Goal: Consume media (video, audio)

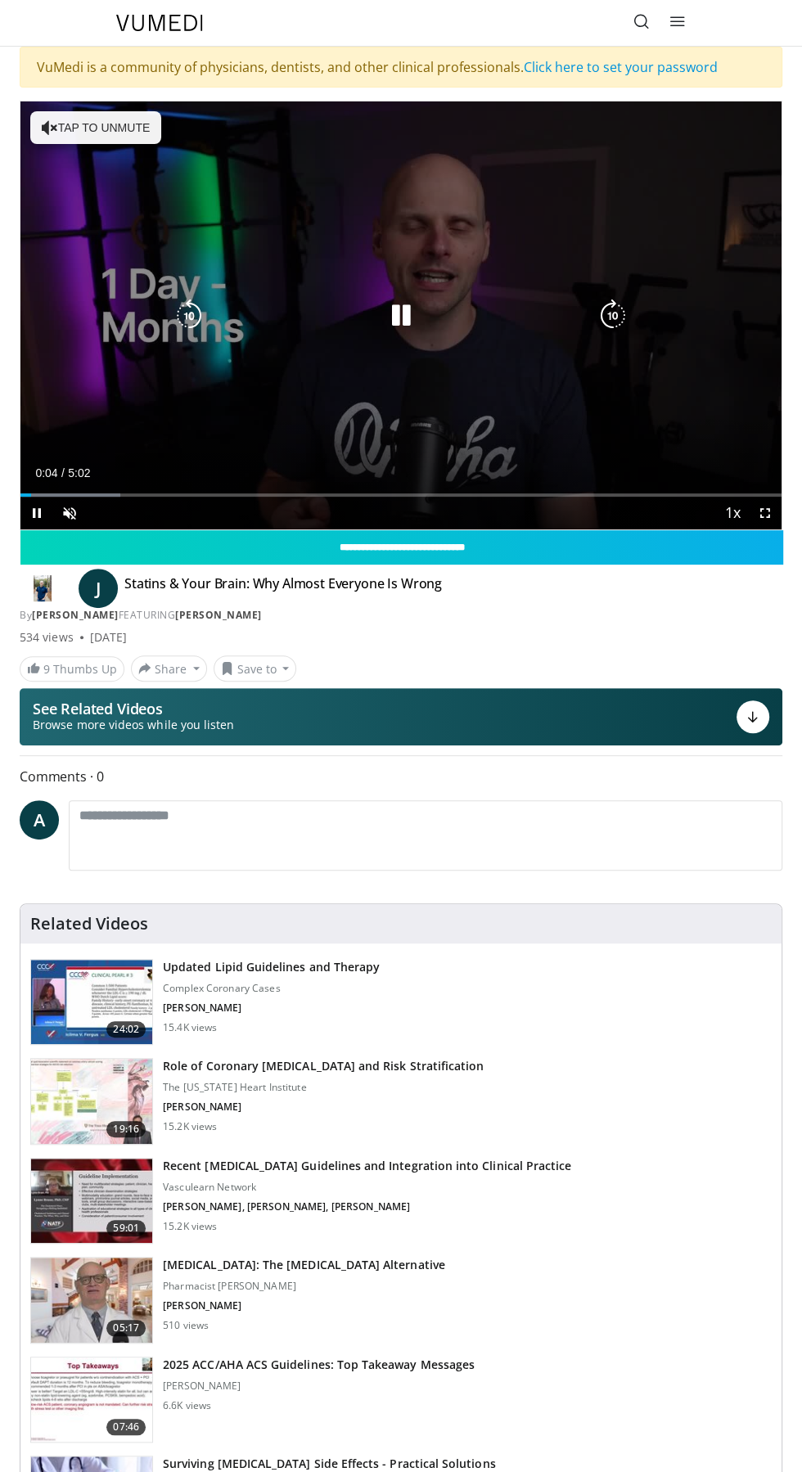
click at [486, 367] on div "10 seconds Tap to unmute" at bounding box center [400, 315] width 761 height 428
click at [415, 327] on icon "Video Player" at bounding box center [401, 316] width 33 height 33
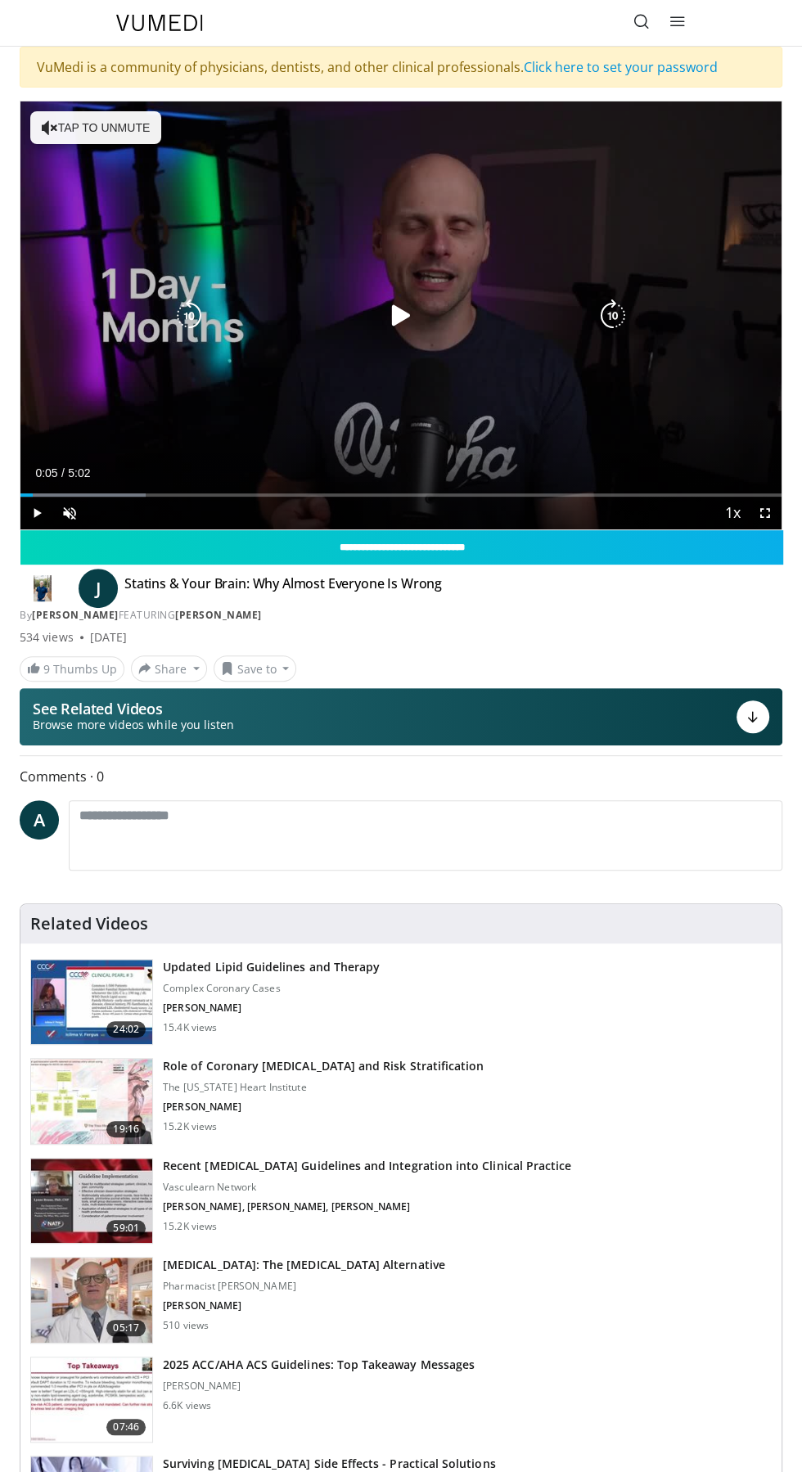
click at [434, 304] on div "Video Player" at bounding box center [401, 316] width 457 height 33
click at [408, 314] on icon "Video Player" at bounding box center [401, 316] width 33 height 33
click at [156, 101] on div "10 seconds Tap to unmute" at bounding box center [400, 315] width 761 height 428
click at [137, 129] on div "10 seconds Tap to unmute" at bounding box center [400, 315] width 761 height 428
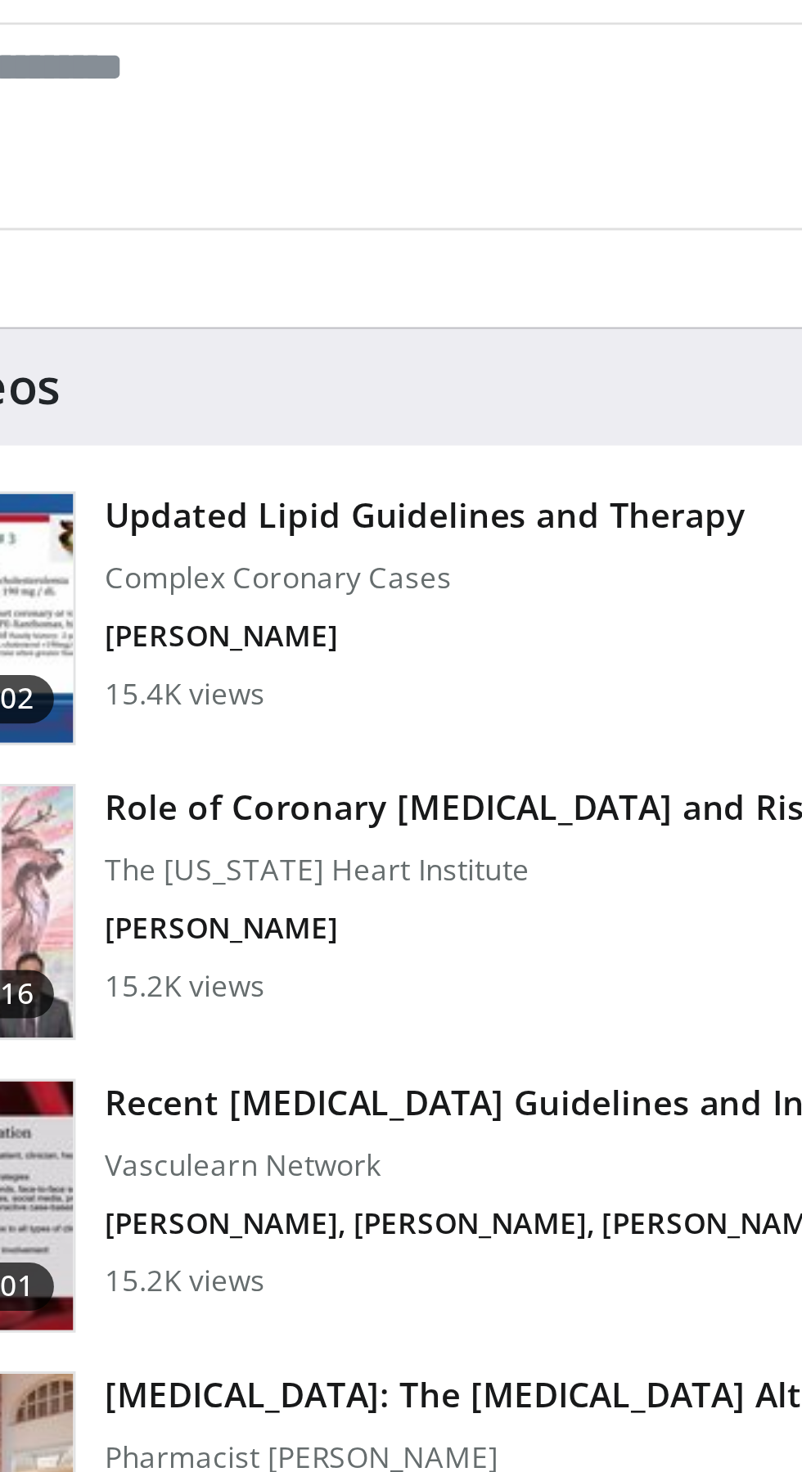
scroll to position [2, 0]
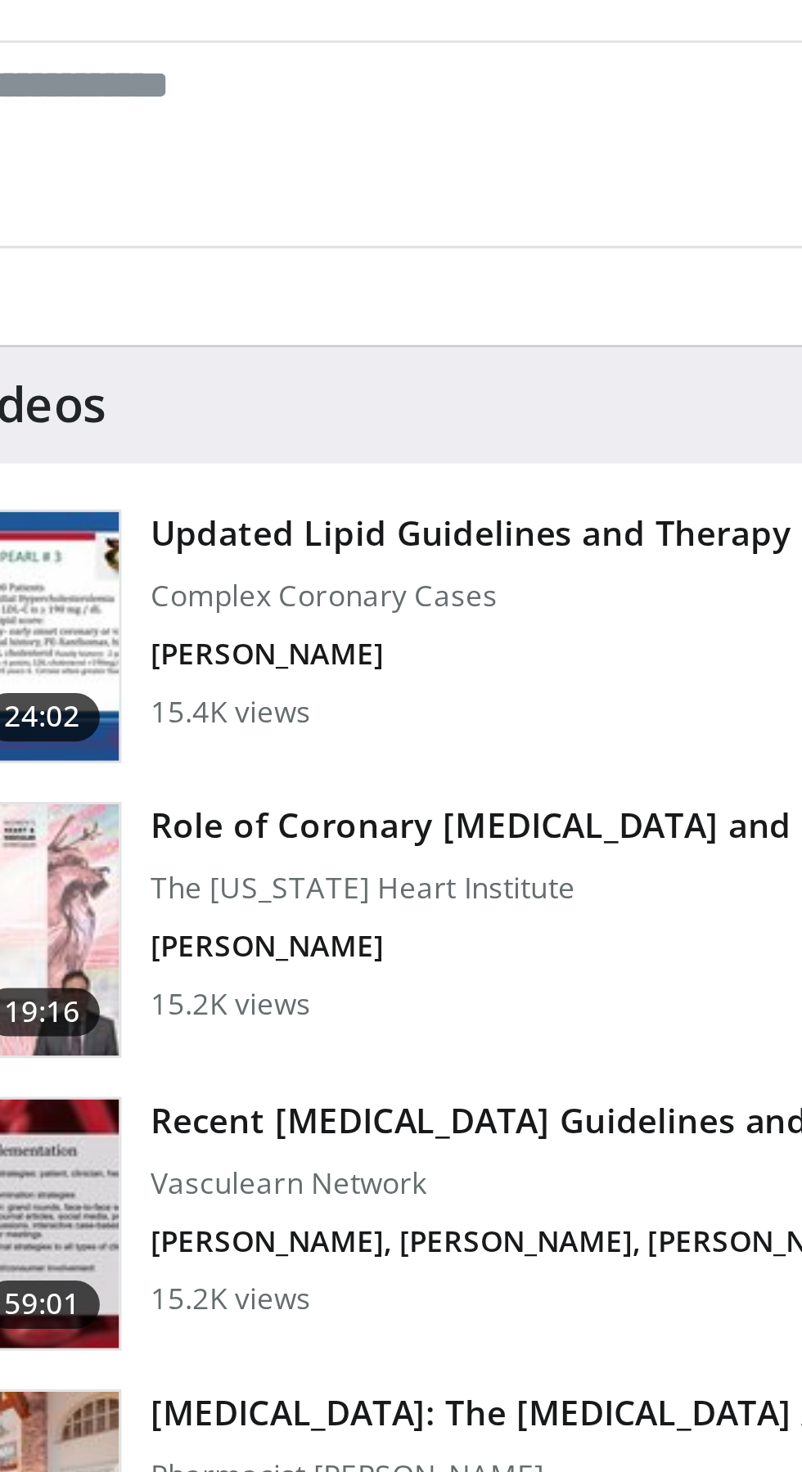
click at [324, 969] on h3 "Updated Lipid Guidelines and Therapy" at bounding box center [271, 966] width 217 height 16
click at [139, 1001] on img at bounding box center [91, 1000] width 121 height 85
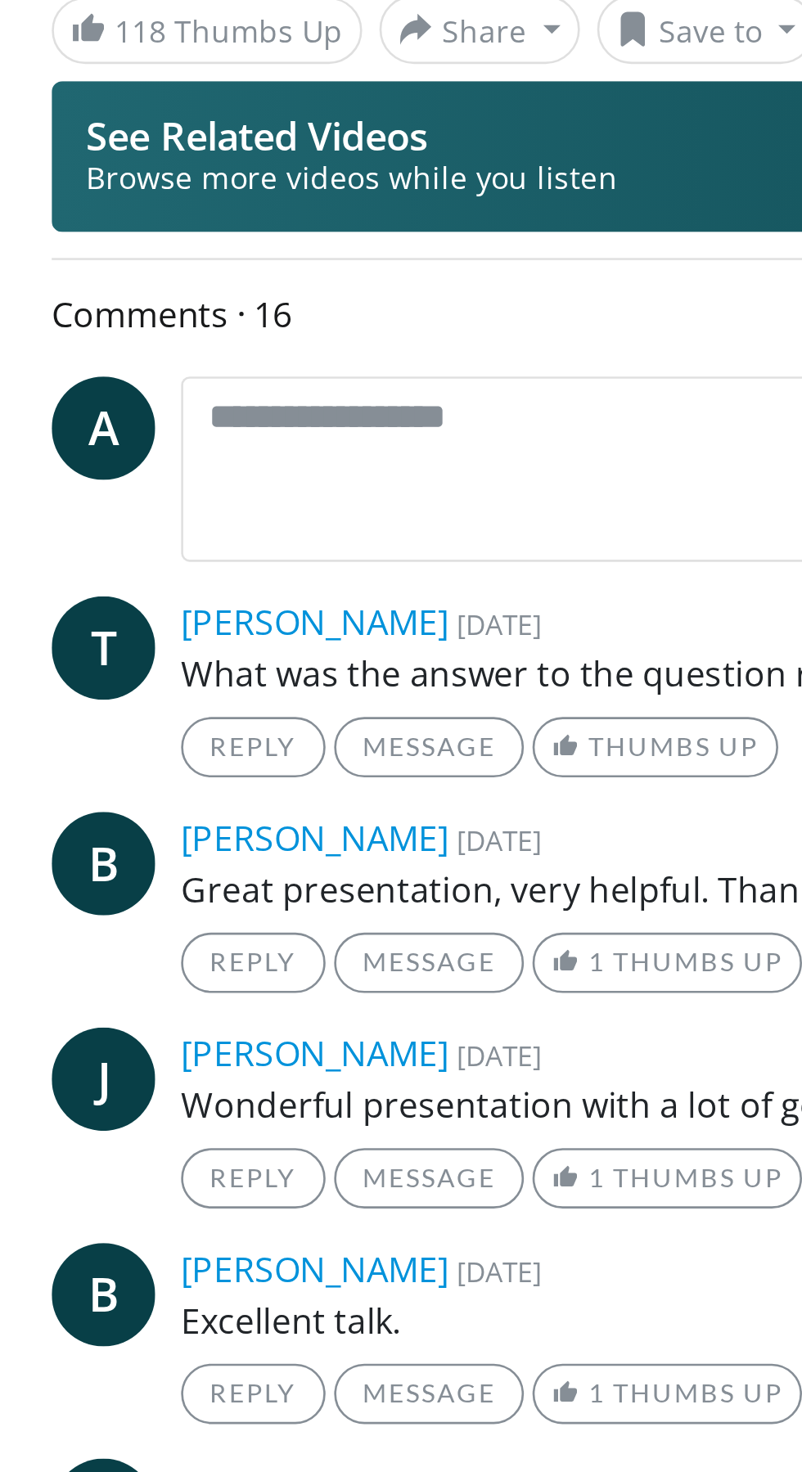
scroll to position [9, 0]
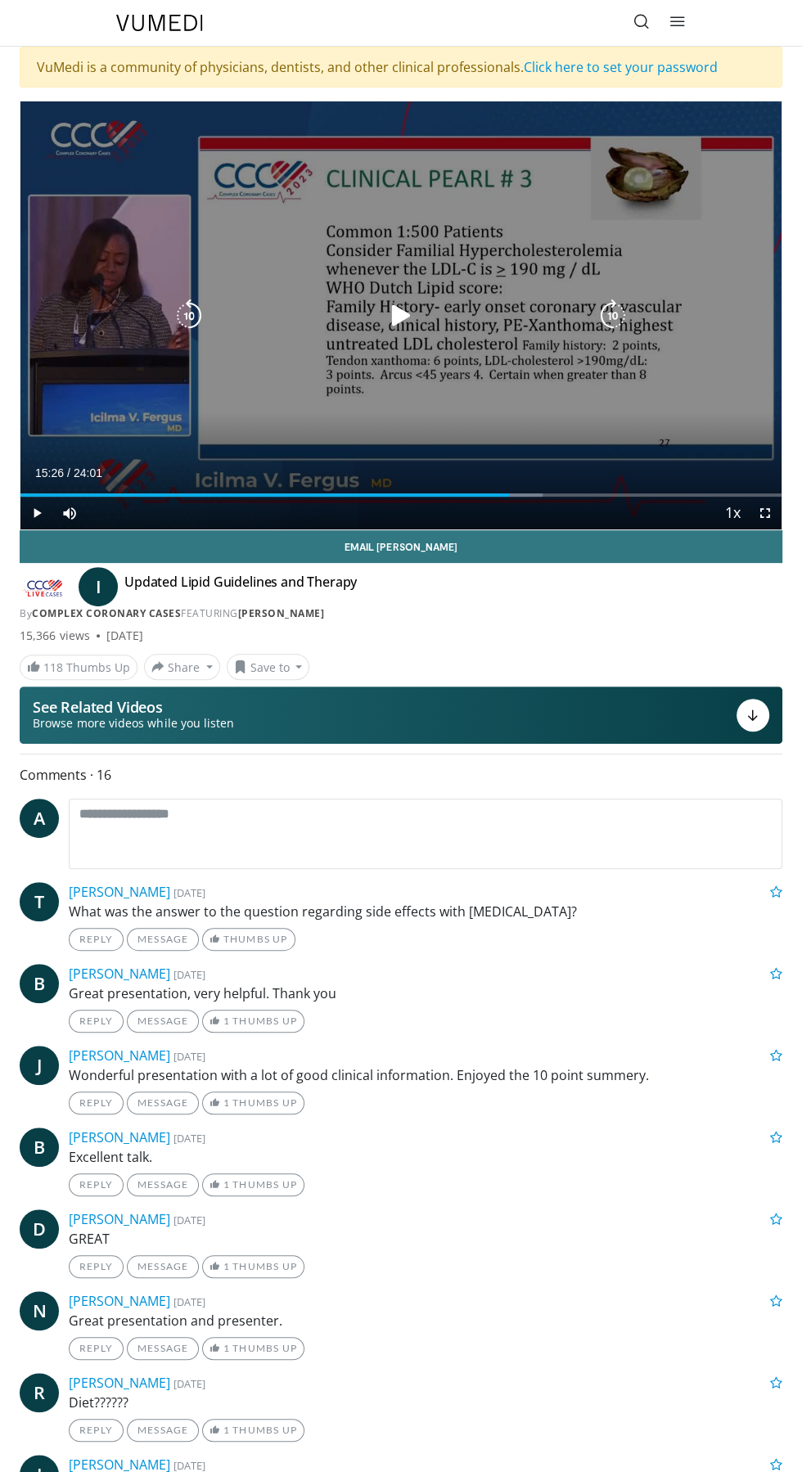
click at [440, 315] on div "Video Player" at bounding box center [401, 316] width 457 height 33
click at [411, 312] on icon "Video Player" at bounding box center [401, 316] width 33 height 33
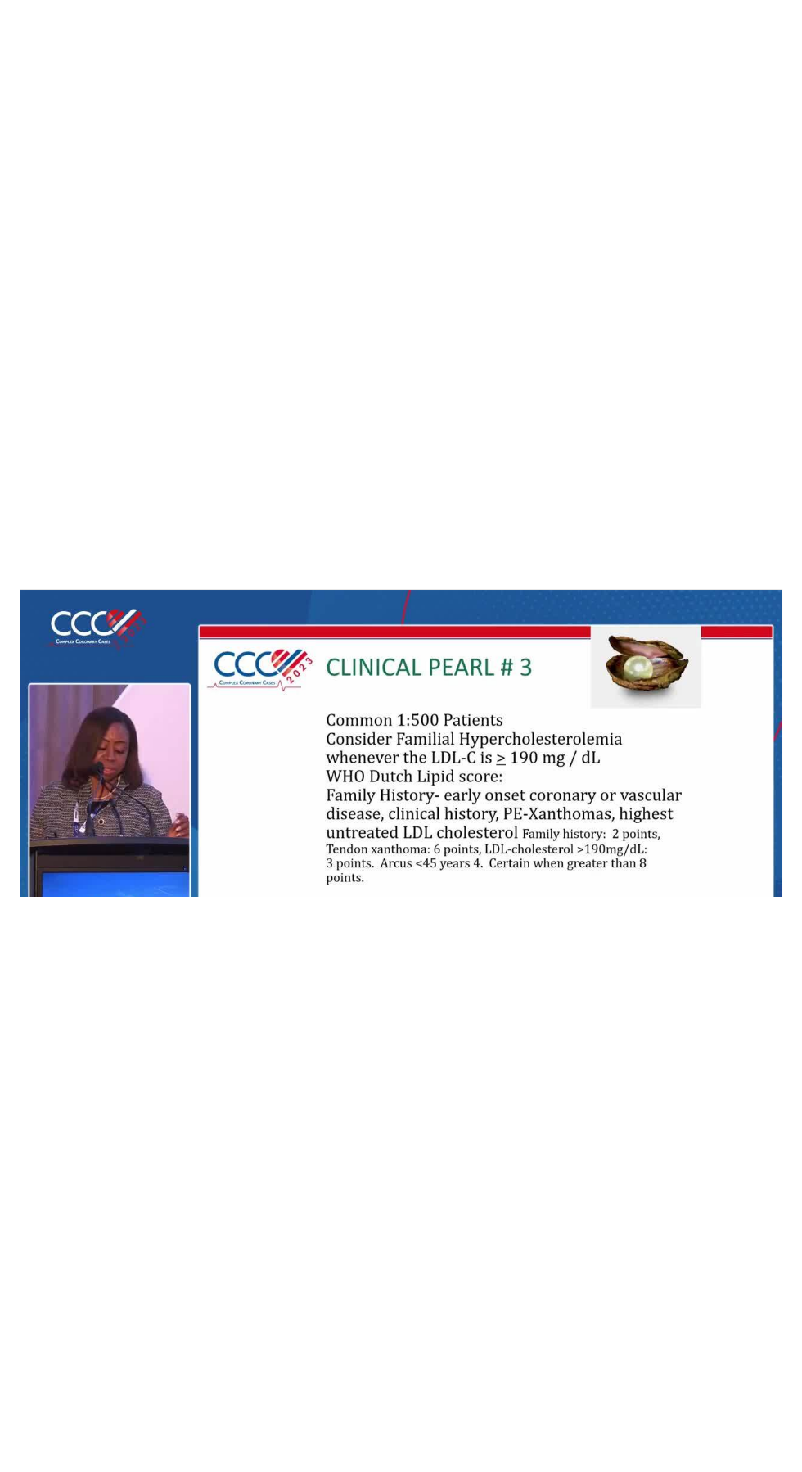
scroll to position [86, 0]
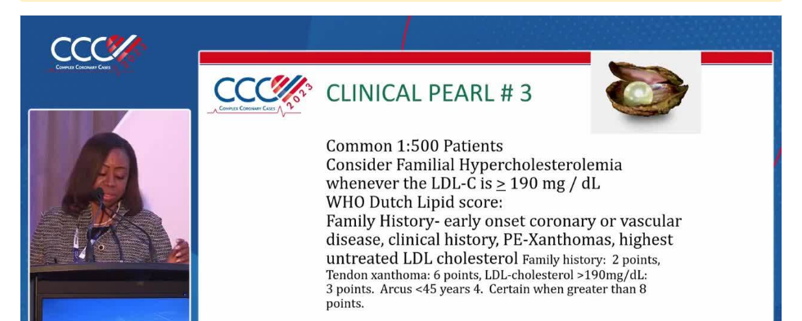
click at [489, 170] on div "10 seconds Tap to unmute" at bounding box center [400, 230] width 761 height 428
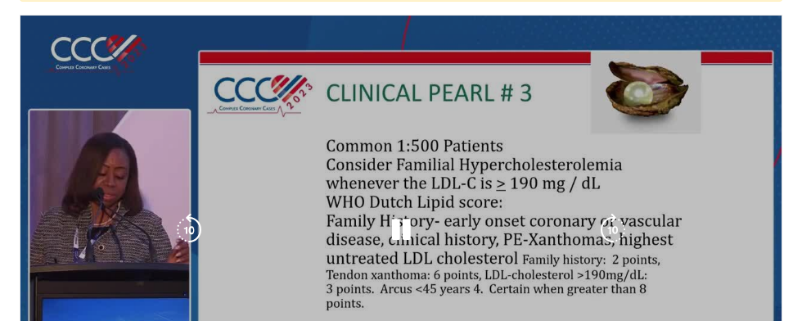
click at [399, 232] on icon "Video Player" at bounding box center [401, 230] width 33 height 33
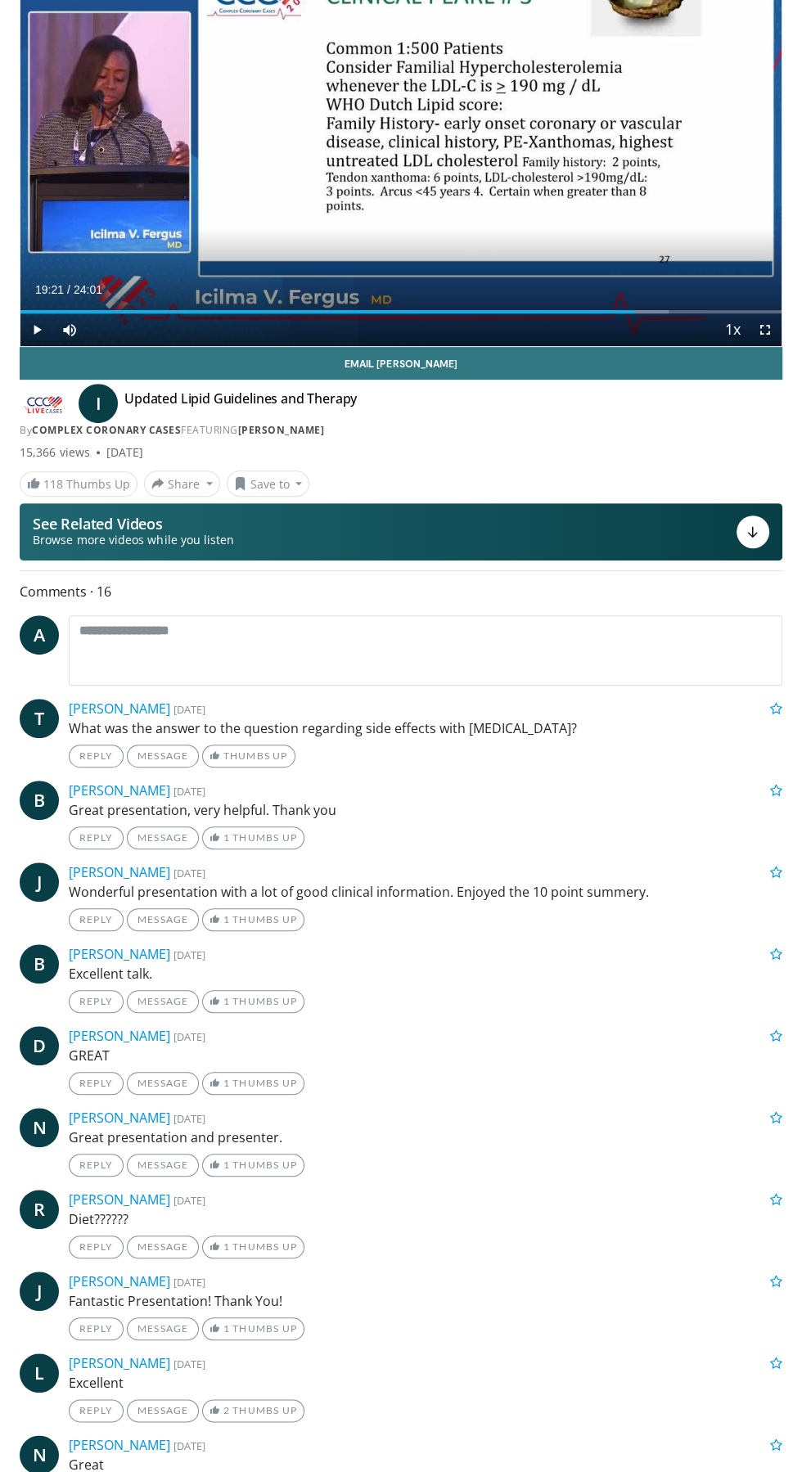
scroll to position [195, 0]
